Goal: Task Accomplishment & Management: Manage account settings

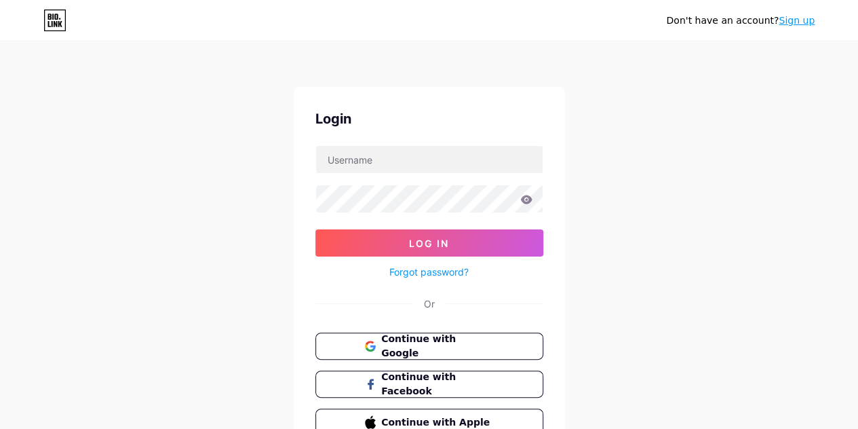
click at [804, 15] on link "Sign up" at bounding box center [797, 20] width 36 height 11
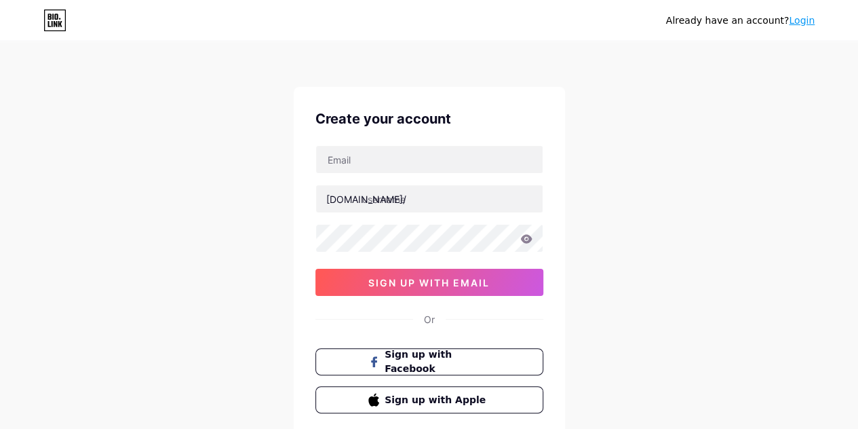
click at [793, 22] on link "Login" at bounding box center [802, 20] width 26 height 11
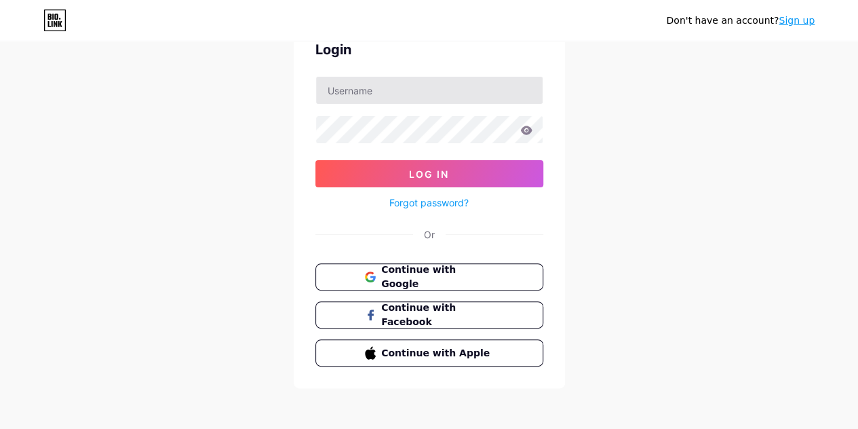
scroll to position [69, 0]
click at [415, 275] on span "Continue with Google" at bounding box center [437, 277] width 113 height 29
